Goal: Information Seeking & Learning: Learn about a topic

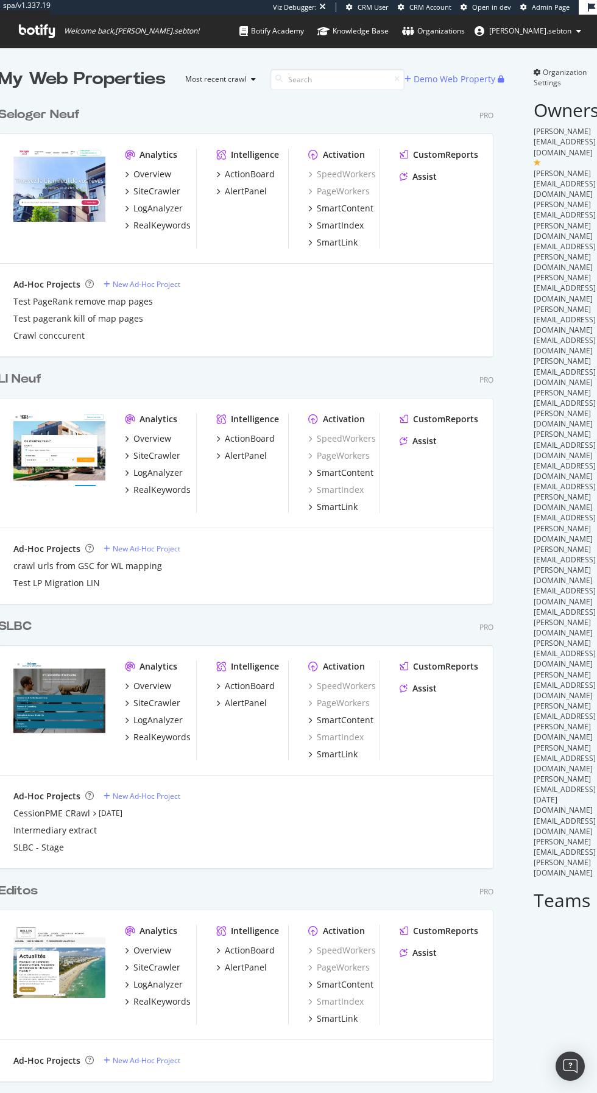
click at [312, 77] on input at bounding box center [337, 79] width 134 height 21
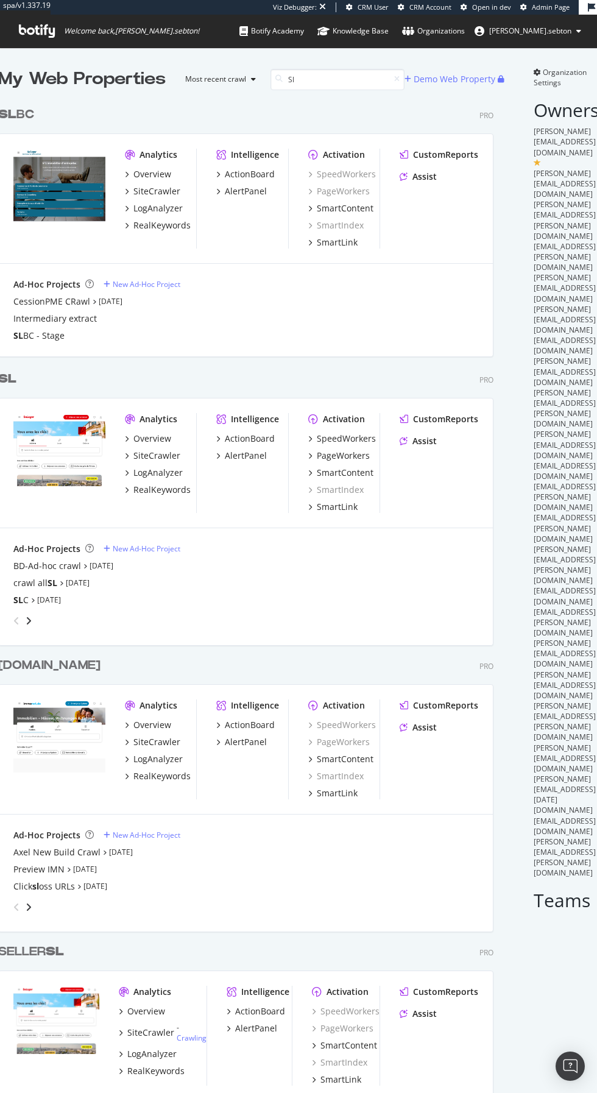
type input "Sl"
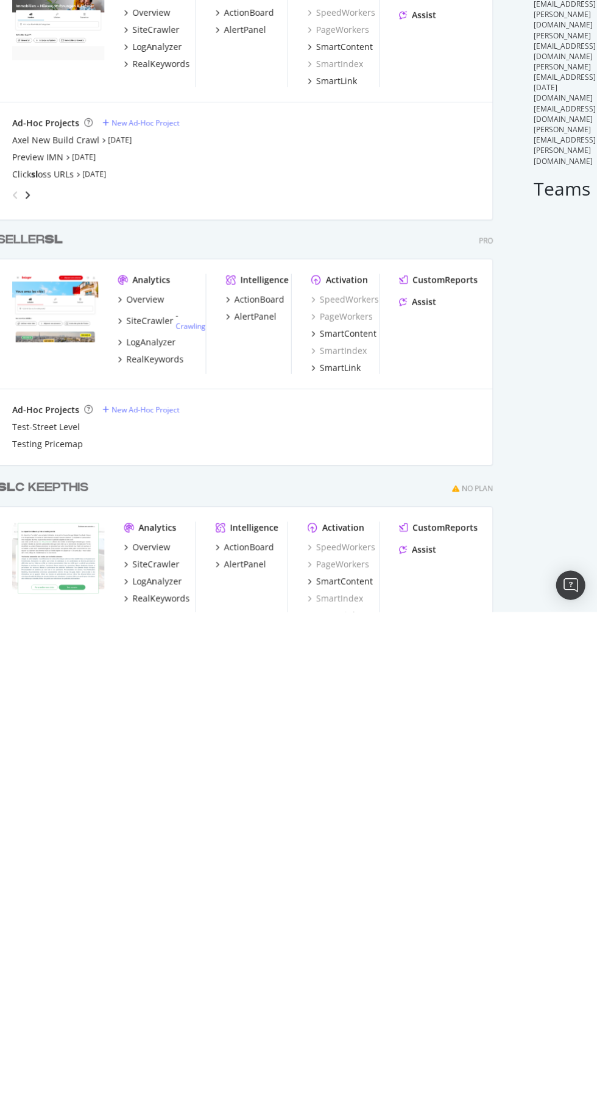
scroll to position [0, 1]
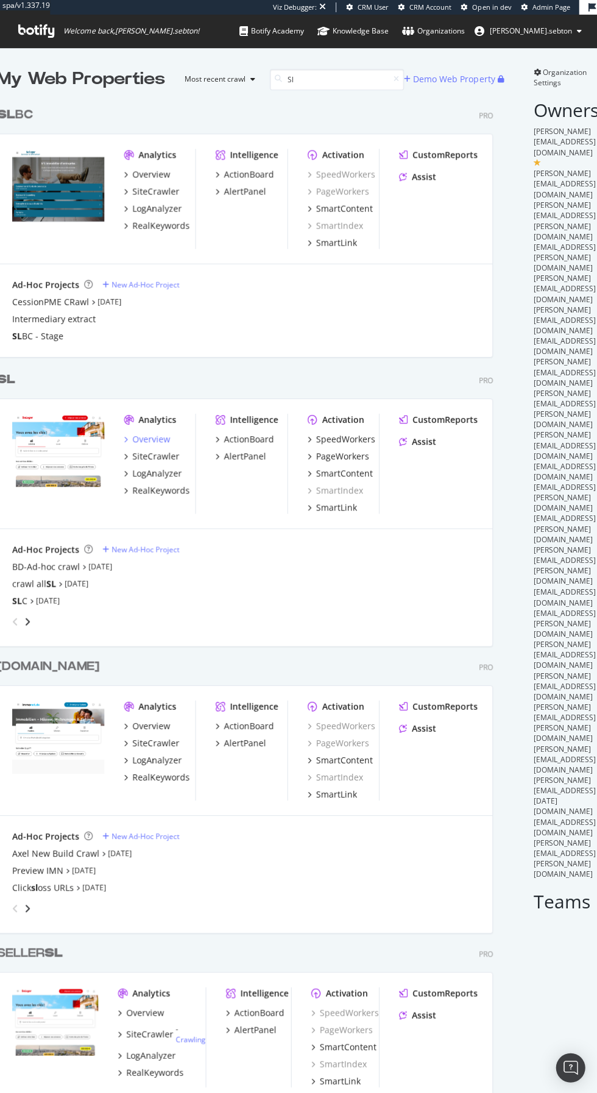
click at [133, 437] on div "Overview" at bounding box center [152, 438] width 38 height 12
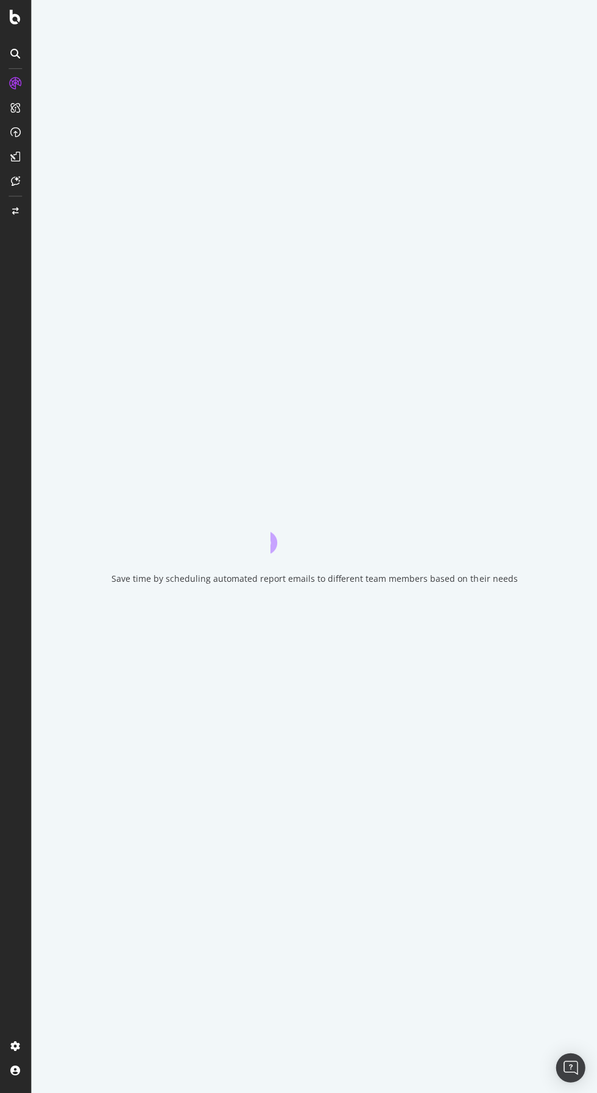
click at [3, 1034] on div at bounding box center [15, 554] width 29 height 961
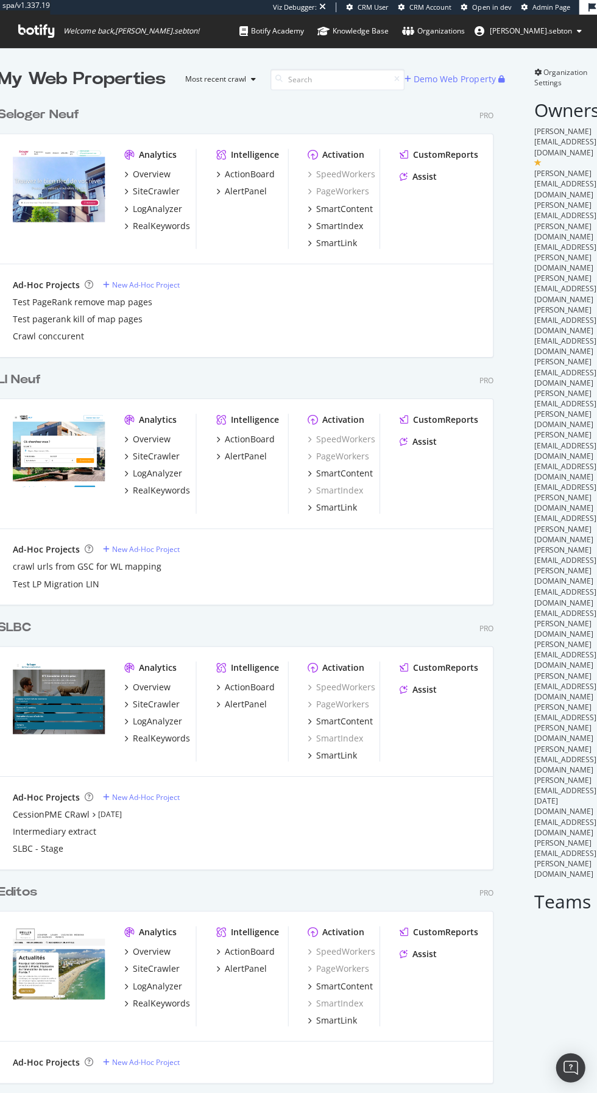
scroll to position [3662, 505]
click at [306, 83] on input at bounding box center [337, 79] width 134 height 21
click at [305, 79] on input at bounding box center [337, 79] width 134 height 21
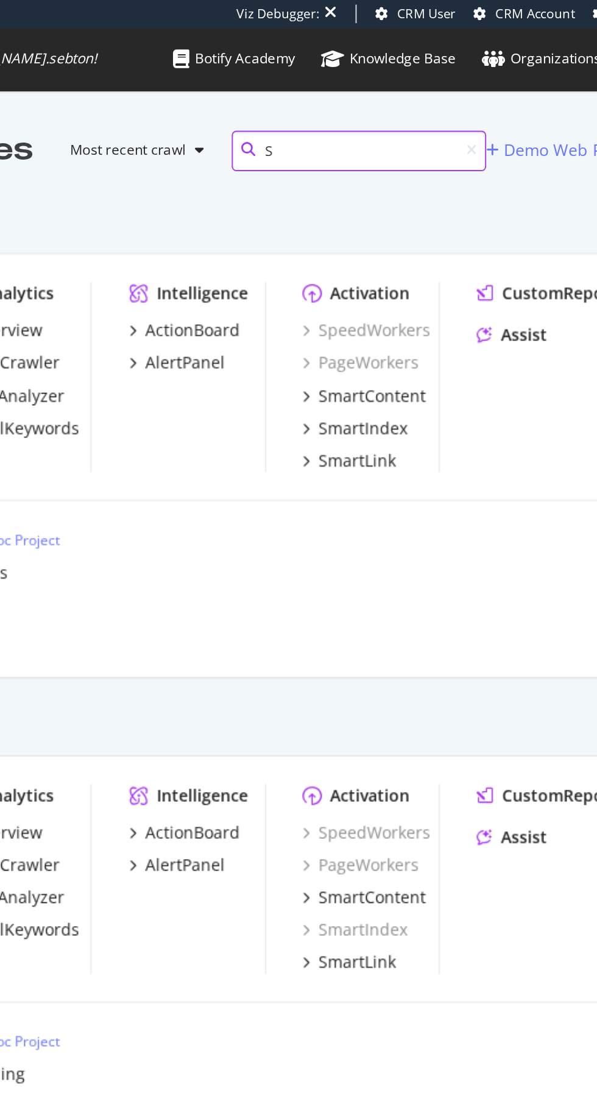
type input "Sl"
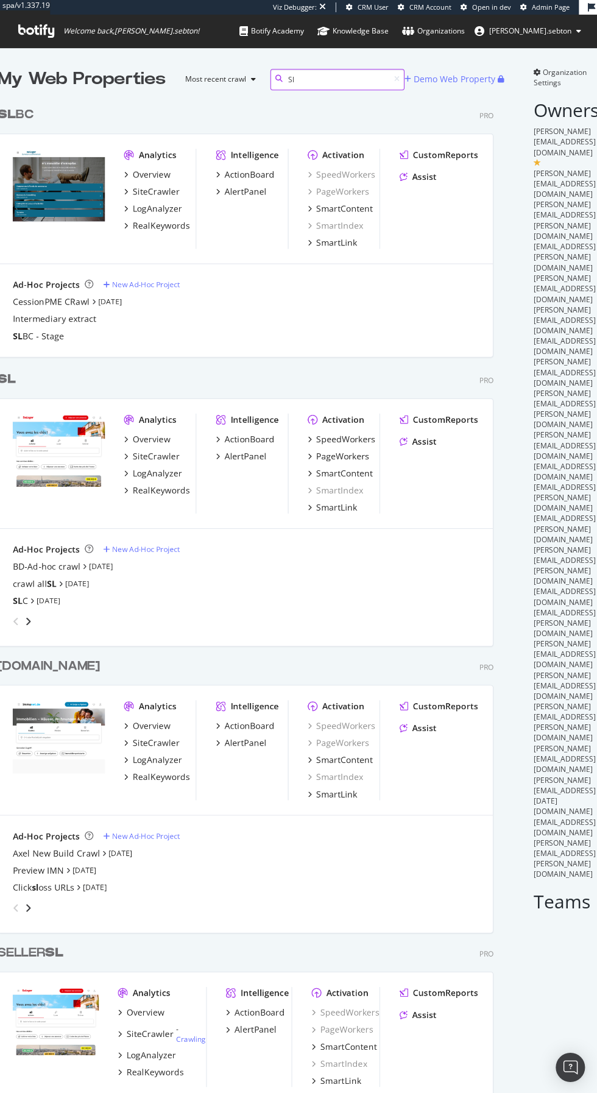
scroll to position [2, 0]
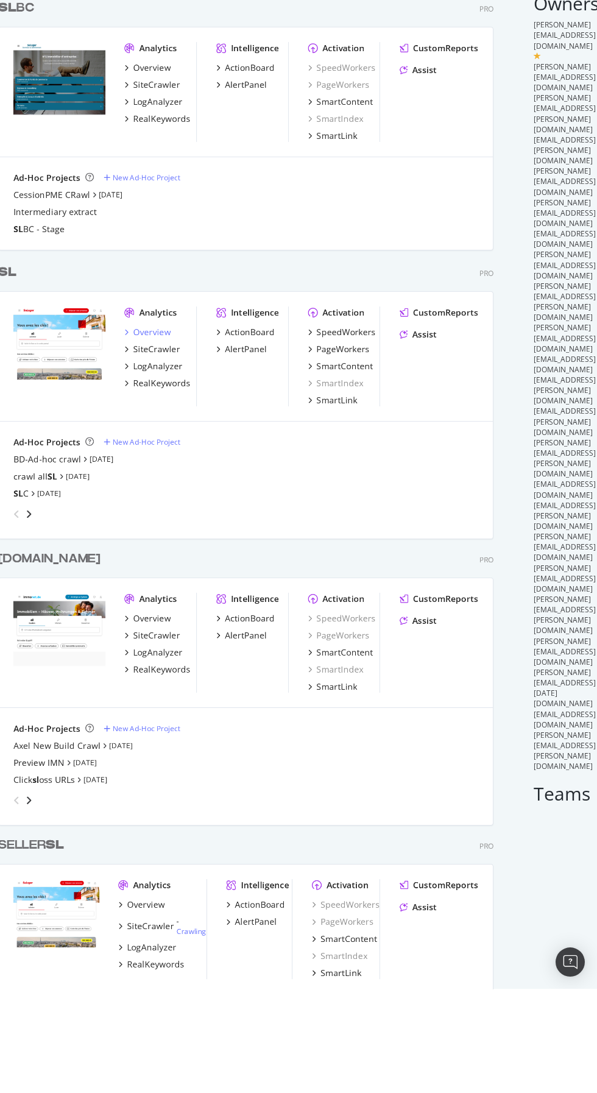
click at [136, 435] on div "Overview" at bounding box center [152, 436] width 38 height 12
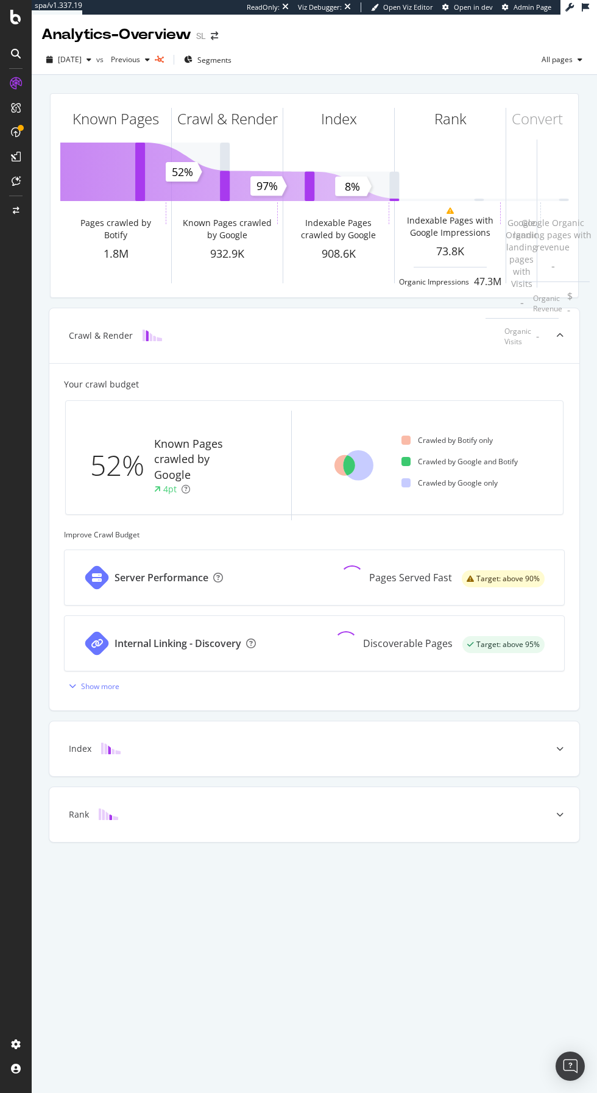
click at [35, 906] on div "Analytics - Overview SL 2025 Sep. 5th vs Previous Segments All pages Known Page…" at bounding box center [314, 554] width 565 height 1078
click at [23, 1034] on div at bounding box center [15, 554] width 29 height 961
click at [26, 1034] on div at bounding box center [15, 554] width 29 height 961
click at [577, 1057] on div "Open Intercom Messenger" at bounding box center [569, 1065] width 29 height 29
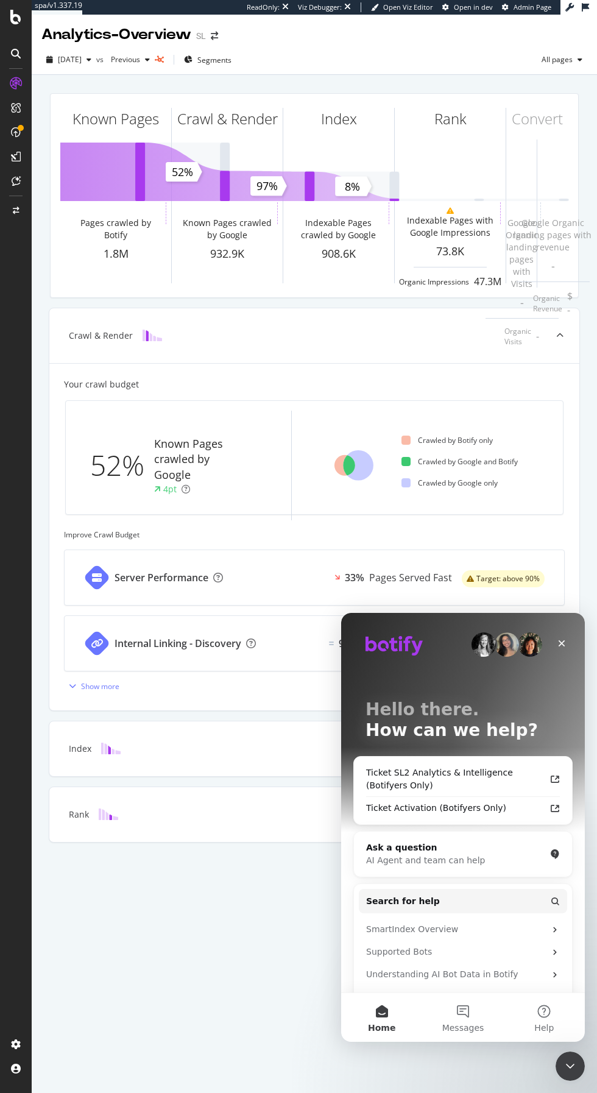
click at [540, 766] on div "Ticket SL2 Analytics & Intelligence (Botifyers Only)" at bounding box center [455, 779] width 179 height 26
click at [555, 778] on icon "Intercom messenger" at bounding box center [555, 779] width 10 height 10
click at [15, 83] on icon at bounding box center [16, 83] width 12 height 12
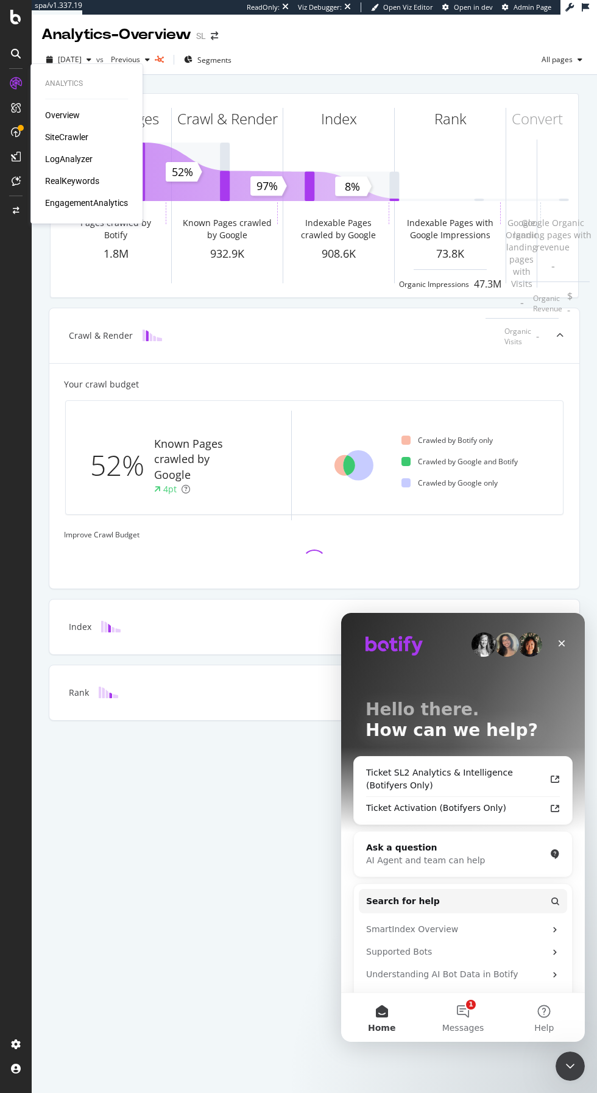
click at [17, 83] on icon at bounding box center [16, 83] width 12 height 12
click at [15, 83] on icon at bounding box center [16, 83] width 12 height 12
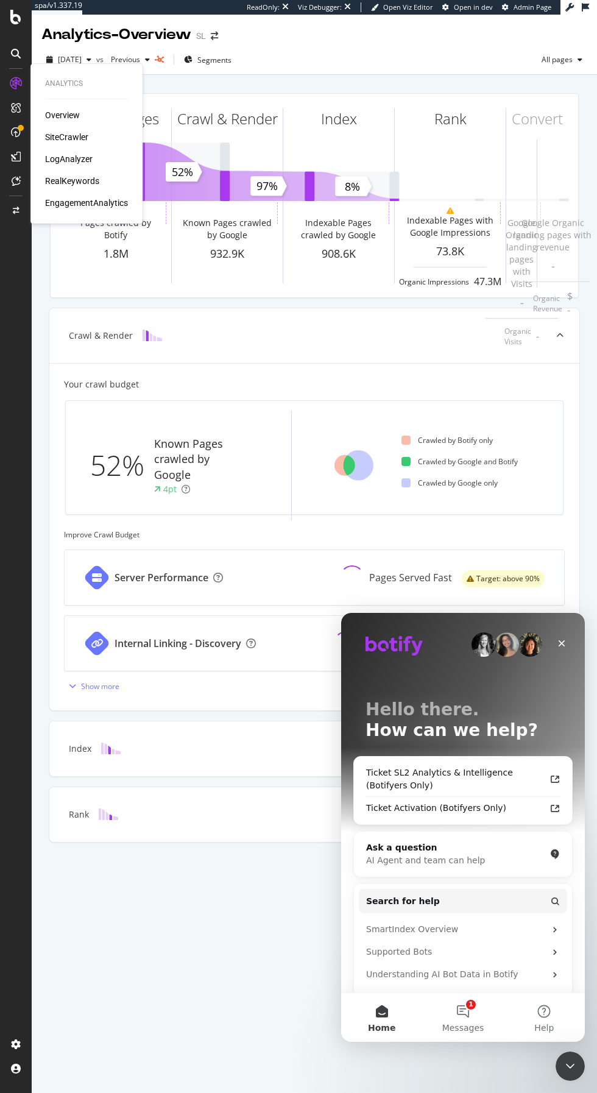
click at [104, 203] on div "EngagementAnalytics" at bounding box center [86, 203] width 83 height 12
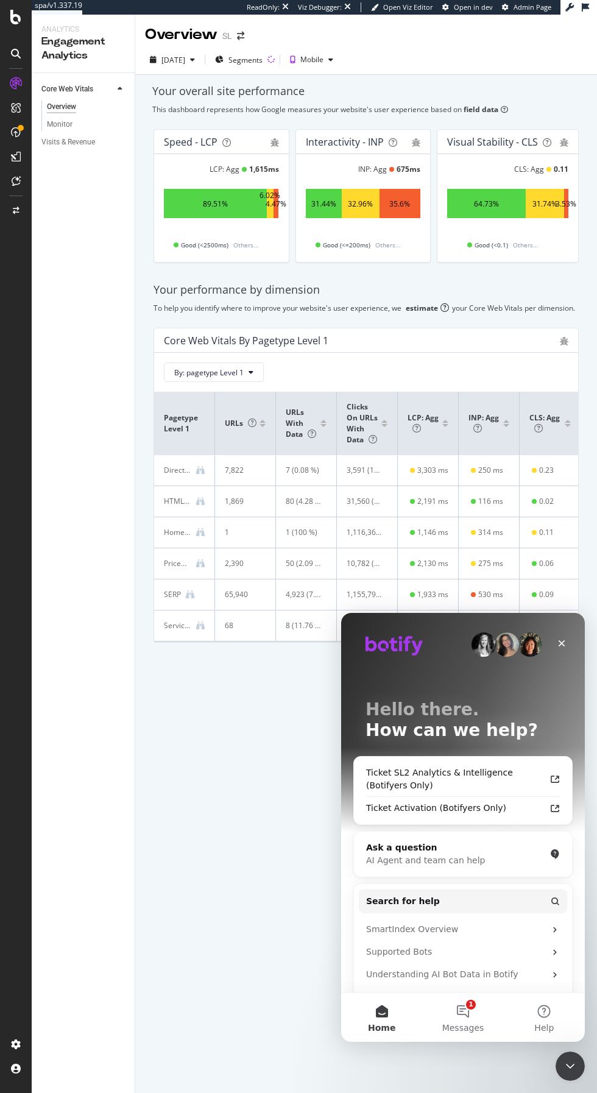
click at [120, 339] on div "Core Web Vitals Overview Monitor Visits & Revenue" at bounding box center [83, 583] width 103 height 1020
click at [87, 142] on div "Visits & Revenue" at bounding box center [68, 142] width 54 height 13
